Goal: Task Accomplishment & Management: Use online tool/utility

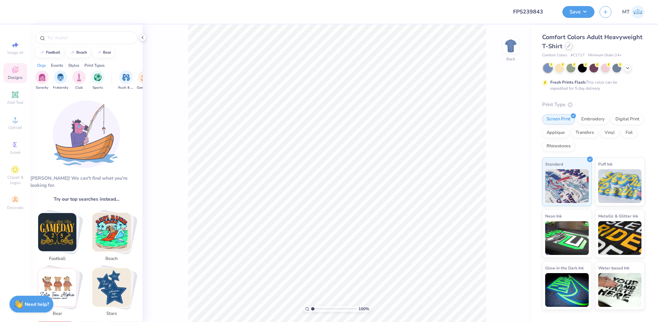
type input "FPS239843"
click at [567, 46] on icon at bounding box center [568, 45] width 3 height 3
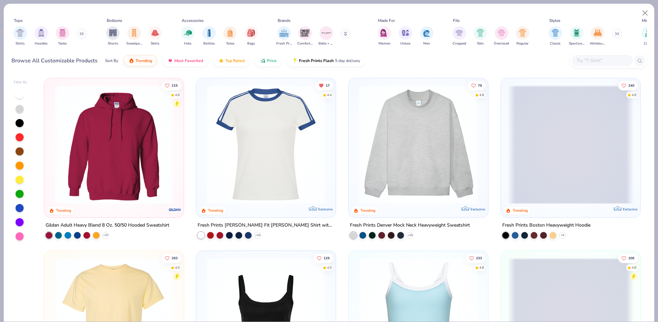
click at [581, 58] on input "text" at bounding box center [602, 61] width 52 height 8
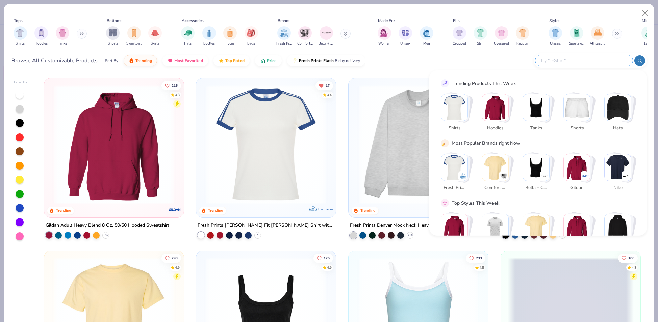
paste input "43011"
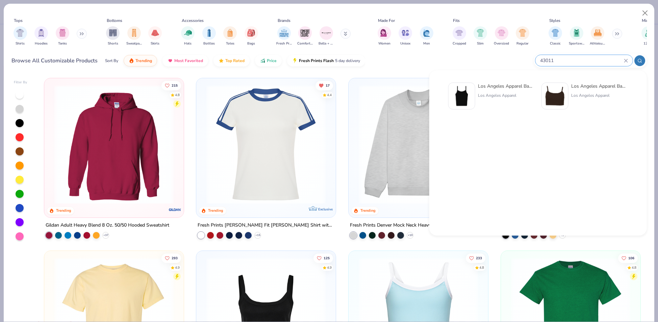
type input "43011"
click at [496, 95] on div "Los Angeles Apparel" at bounding box center [506, 95] width 57 height 6
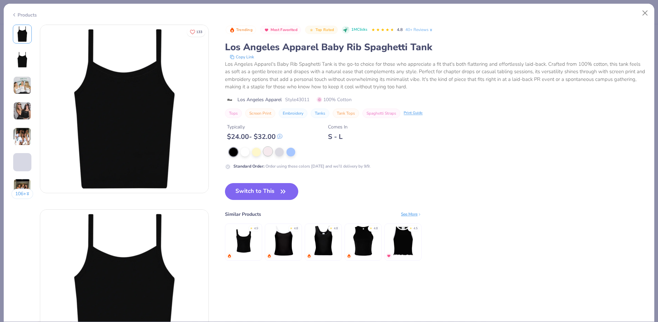
click at [267, 153] on div at bounding box center [267, 151] width 9 height 9
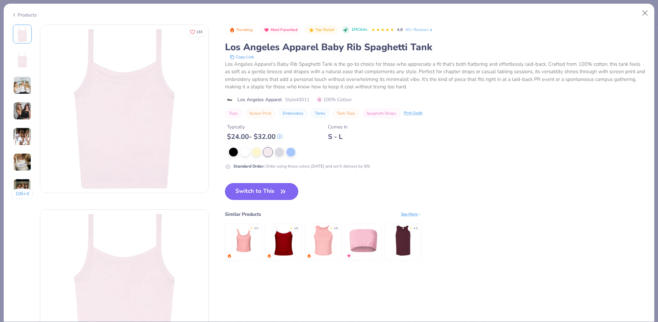
click at [276, 191] on button "Switch to This" at bounding box center [261, 191] width 73 height 17
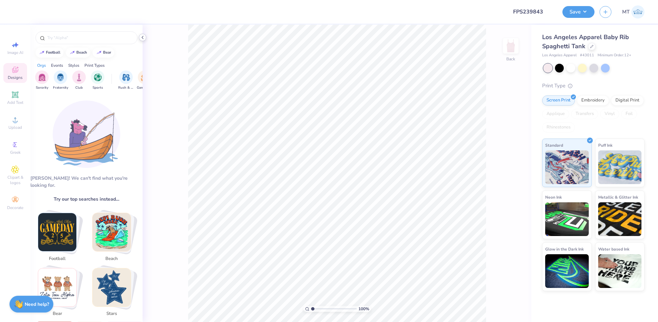
click at [141, 38] on icon at bounding box center [142, 37] width 5 height 5
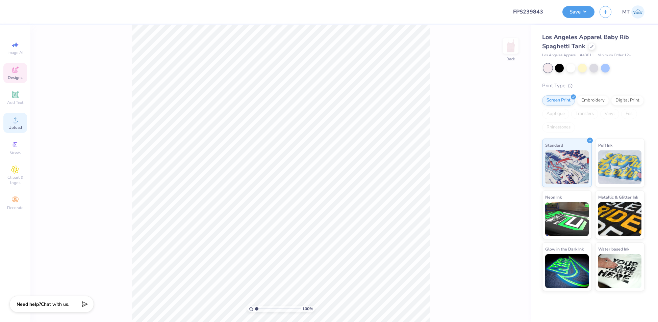
click at [19, 123] on div "Upload" at bounding box center [15, 123] width 24 height 20
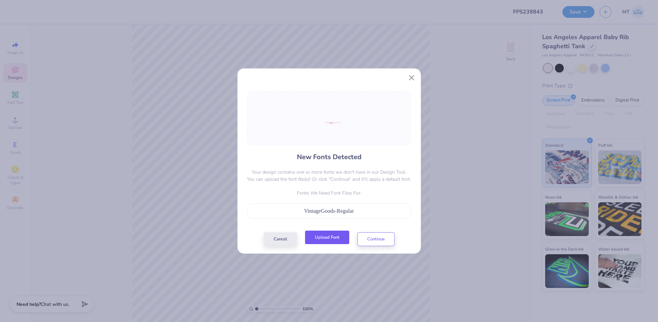
click at [342, 239] on button "Upload Font" at bounding box center [327, 238] width 44 height 14
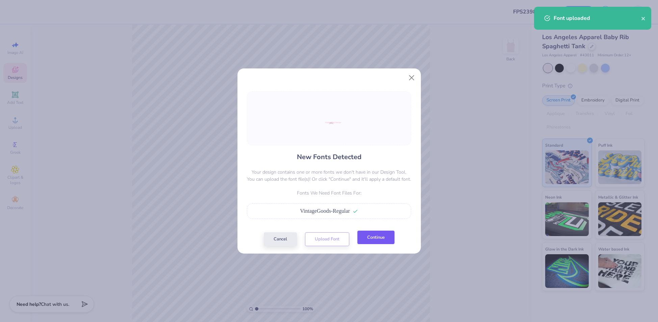
click at [370, 238] on button "Continue" at bounding box center [375, 238] width 37 height 14
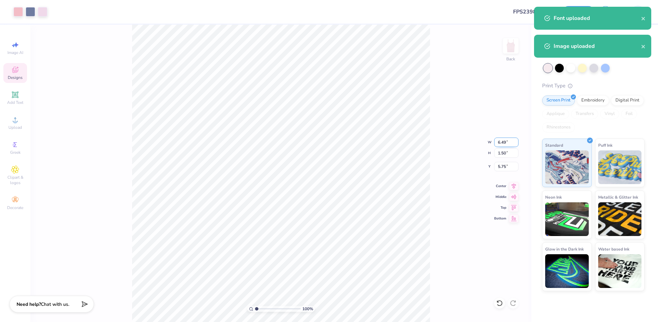
click at [502, 142] on input "6.49" at bounding box center [506, 142] width 24 height 9
type input "6.00"
type input "1.39"
type input "5.80"
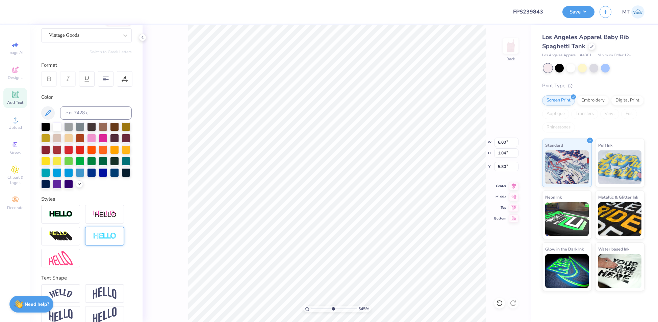
scroll to position [81, 0]
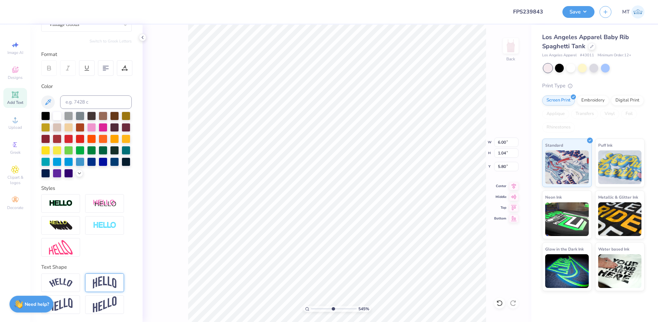
click at [100, 290] on div at bounding box center [104, 283] width 39 height 19
type input "5.45058355469289"
type input "6.02"
type input "1.97"
type input "5.33"
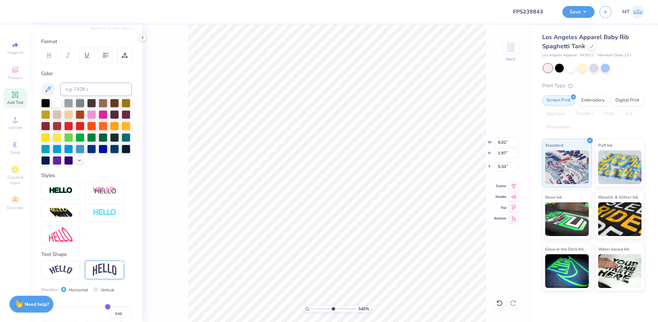
scroll to position [120, 0]
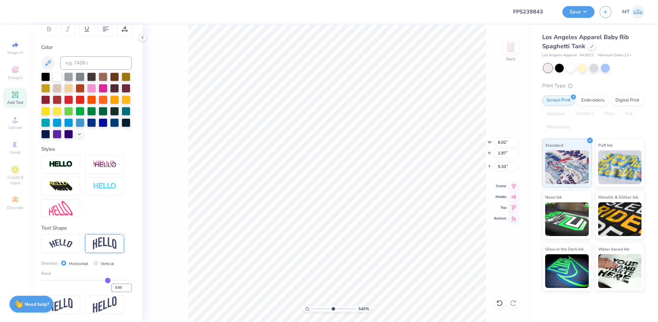
click at [116, 287] on input "0.50" at bounding box center [121, 288] width 20 height 8
type input "0.20"
type input "0.2"
type input "5.45058355469289"
type input "1.30"
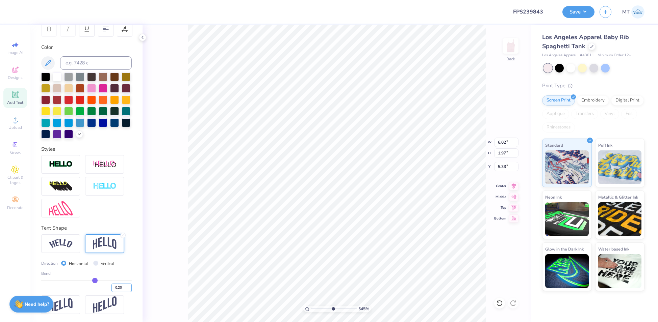
type input "5.66"
type input "5.45058355469289"
type input "5.31"
click at [58, 167] on img at bounding box center [61, 165] width 24 height 8
type input "5.45058355469289"
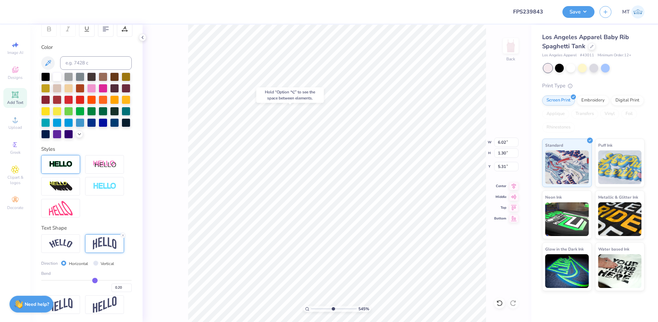
type input "6.04"
type input "1.32"
type input "5.30"
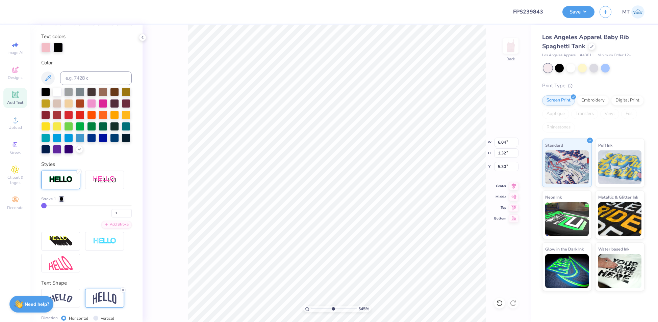
type input "5.45058355469289"
type input "0.39"
type input "0.42"
type input "6.39"
type input "5.45058355469289"
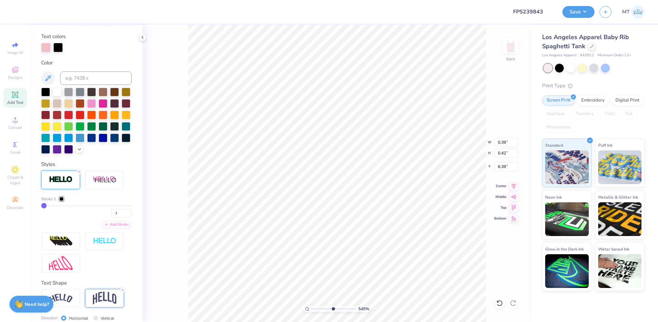
type input "0.46"
type input "6.41"
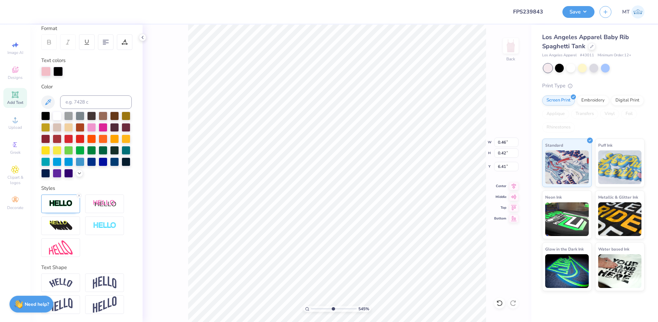
scroll to position [107, 0]
type input "5.45058355469289"
type input "0.44"
type input "6.39"
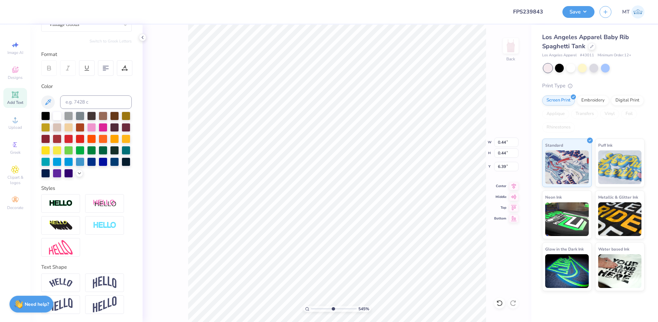
scroll to position [81, 0]
click at [65, 209] on div at bounding box center [60, 203] width 39 height 19
type input "5.45058355469289"
type input "0.54"
type input "0.42"
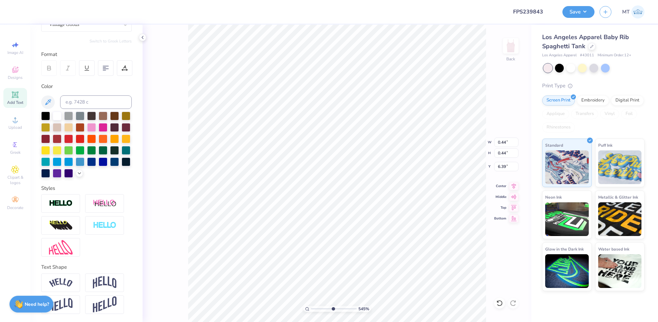
type input "6.41"
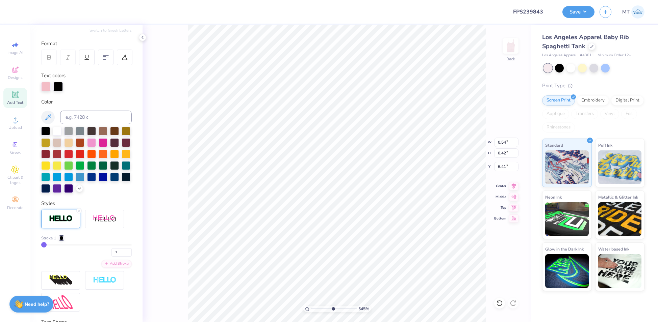
type input "5.45058355469289"
type input "0.46"
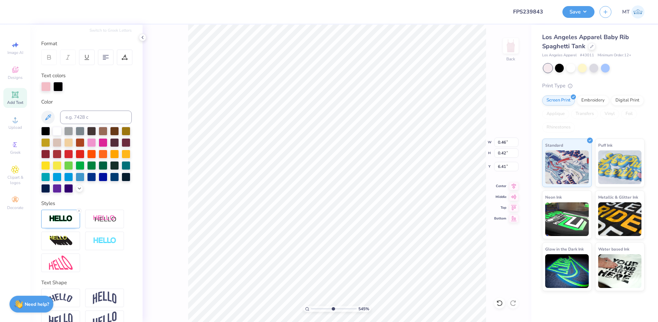
type input "5.45058355469289"
type input "2.52"
type input "5.45058355469289"
type input "6.37"
type input "1"
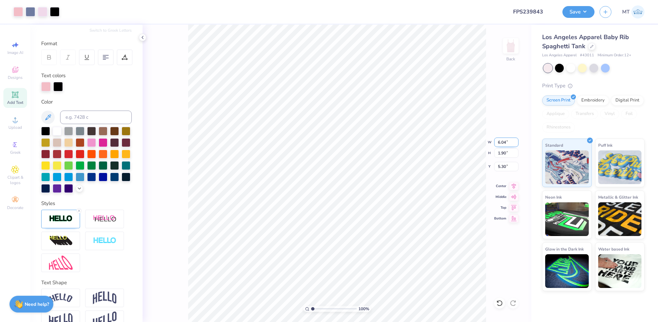
click at [500, 142] on input "6.04" at bounding box center [506, 142] width 24 height 9
type input "6.00"
type input "1.89"
click at [499, 165] on input "5.30" at bounding box center [506, 166] width 24 height 9
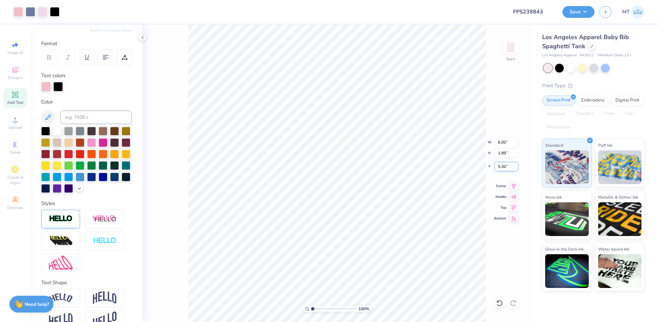
click at [499, 165] on input "5.30" at bounding box center [506, 166] width 24 height 9
type input "2.00"
click at [30, 15] on div at bounding box center [30, 10] width 9 height 9
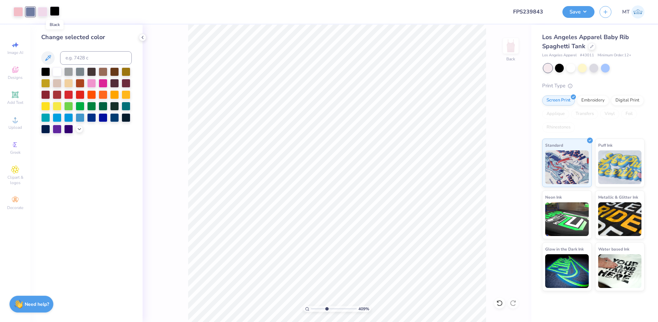
click at [50, 8] on div at bounding box center [54, 10] width 9 height 9
type input "4.08655642940995"
click at [86, 58] on input at bounding box center [96, 58] width 72 height 14
type input "7667"
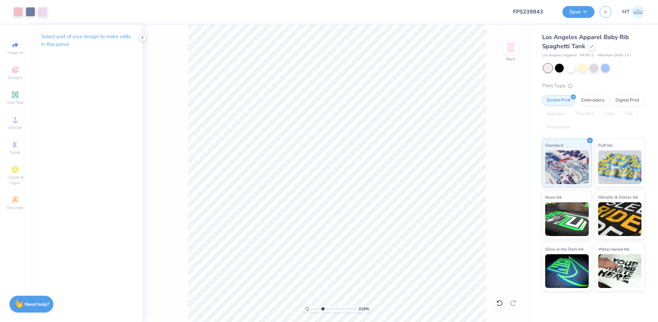
type input "1"
click at [576, 10] on button "Save" at bounding box center [578, 11] width 32 height 12
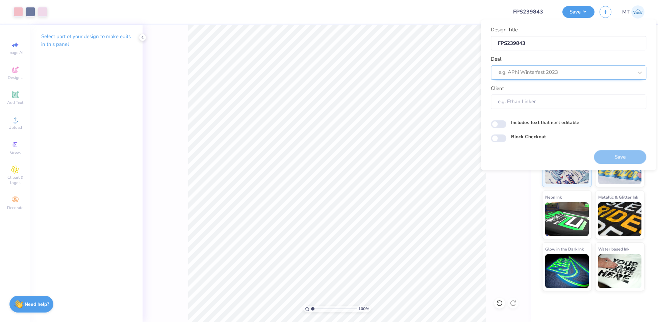
click at [563, 72] on div at bounding box center [565, 72] width 134 height 9
click at [512, 72] on input "desing tool" at bounding box center [511, 73] width 26 height 8
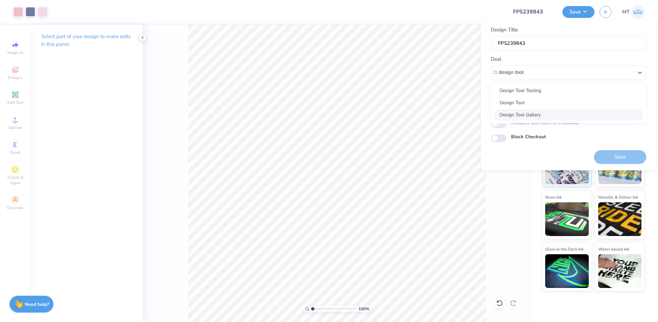
click at [549, 114] on div "Design Tool Gallery" at bounding box center [568, 114] width 150 height 11
type input "design tool"
type input "Design Tool Gallery User"
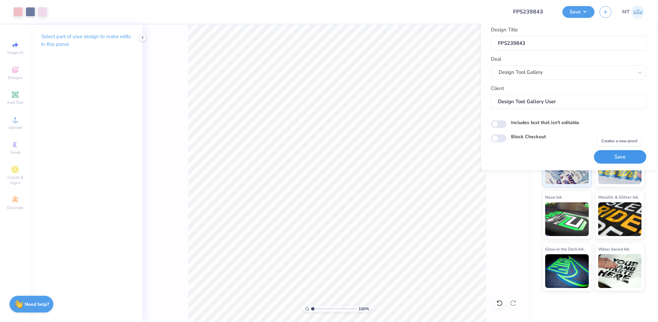
click at [620, 157] on button "Save" at bounding box center [619, 157] width 52 height 14
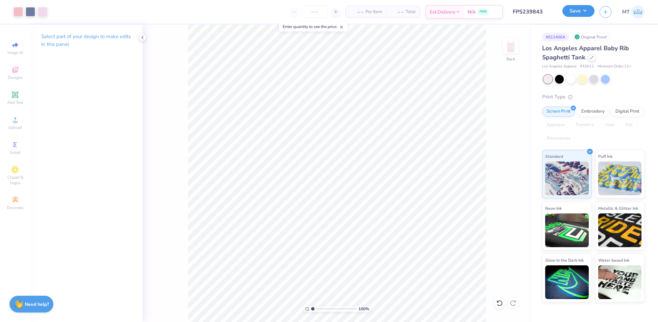
click at [578, 14] on button "Save" at bounding box center [578, 11] width 32 height 12
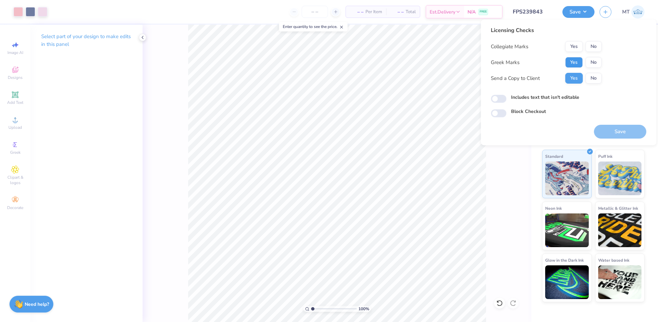
click at [574, 63] on button "Yes" at bounding box center [574, 62] width 18 height 11
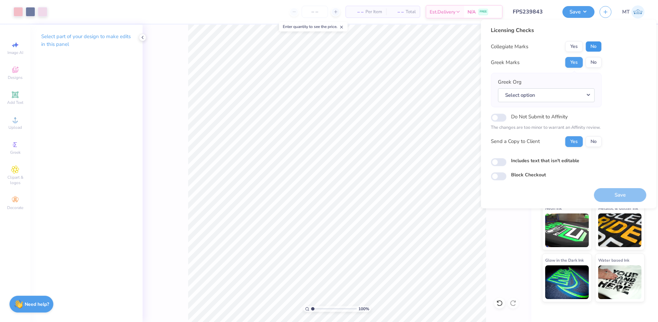
click at [592, 49] on button "No" at bounding box center [593, 46] width 16 height 11
click at [577, 91] on button "Select option" at bounding box center [546, 95] width 97 height 14
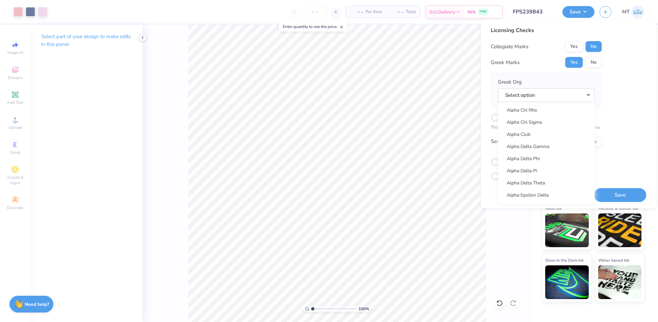
scroll to position [81, 0]
click at [537, 127] on link "Alpha Chi Omega" at bounding box center [545, 127] width 91 height 11
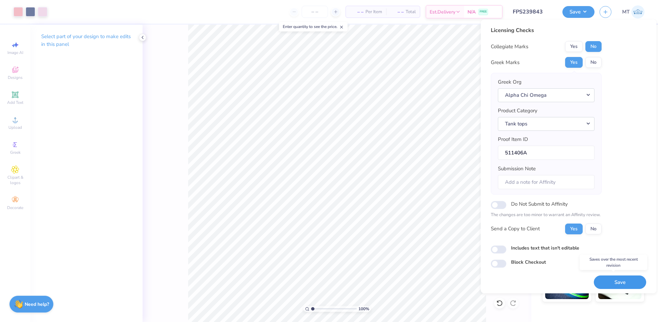
click at [628, 285] on button "Save" at bounding box center [619, 283] width 52 height 14
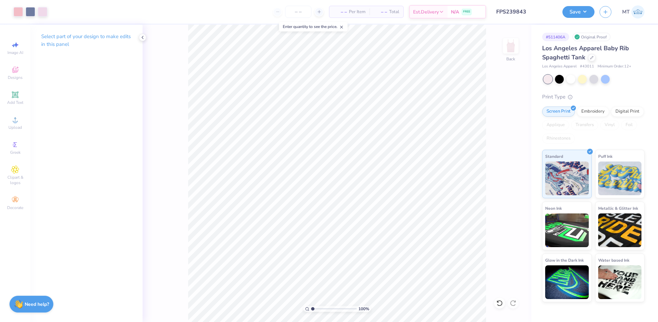
click at [531, 17] on input "FPS239843" at bounding box center [524, 12] width 66 height 14
